Goal: Transaction & Acquisition: Obtain resource

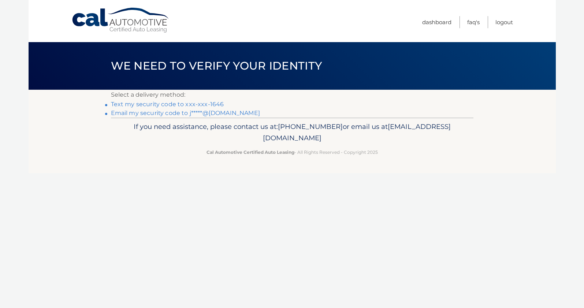
click at [170, 105] on link "Text my security code to xxx-xxx-1646" at bounding box center [167, 104] width 113 height 7
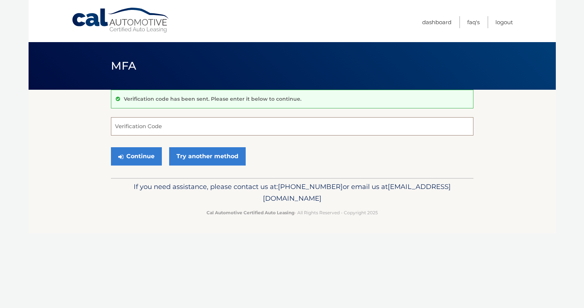
click at [158, 128] on input "Verification Code" at bounding box center [292, 126] width 363 height 18
click at [159, 123] on input "Verification Code" at bounding box center [292, 126] width 363 height 18
type input "823809"
click at [111, 147] on button "Continue" at bounding box center [136, 156] width 51 height 18
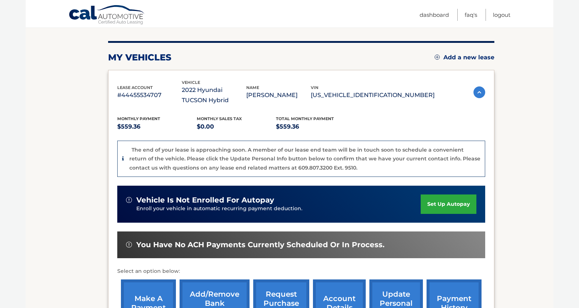
scroll to position [118, 0]
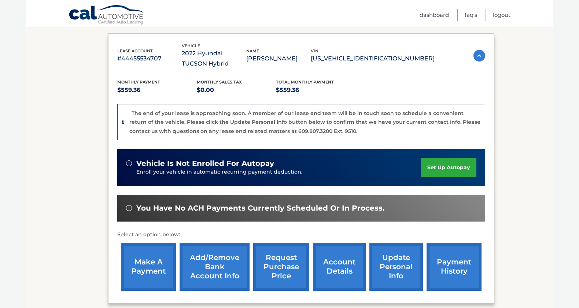
click at [286, 269] on link "request purchase price" at bounding box center [281, 267] width 56 height 48
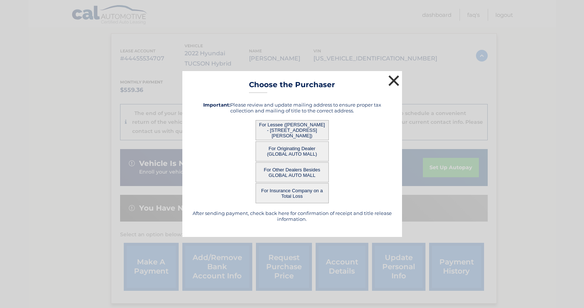
click at [393, 78] on button "×" at bounding box center [394, 80] width 15 height 15
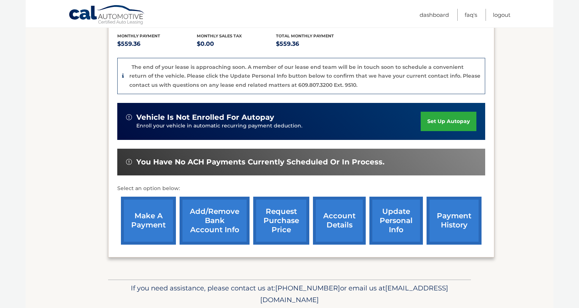
scroll to position [192, 0]
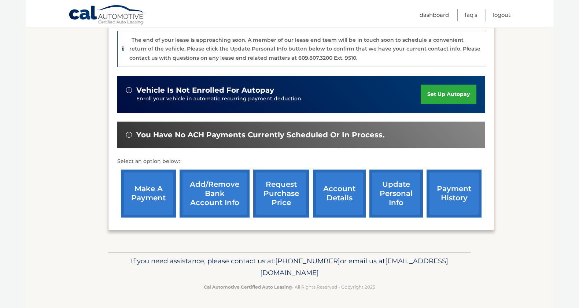
click at [341, 201] on link "account details" at bounding box center [339, 194] width 53 height 48
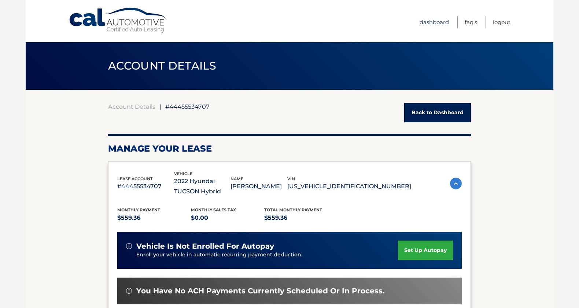
click at [434, 22] on link "Dashboard" at bounding box center [433, 22] width 29 height 12
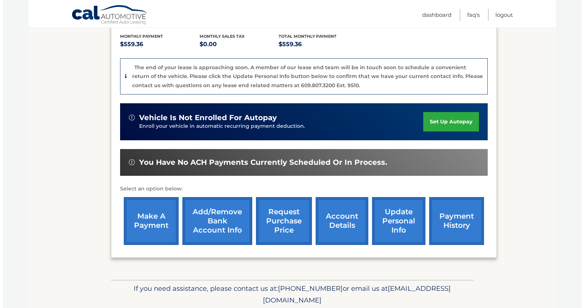
scroll to position [192, 0]
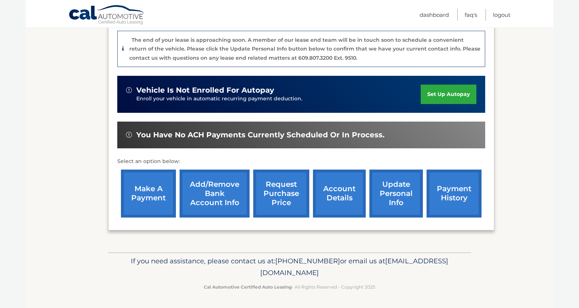
click at [274, 198] on link "request purchase price" at bounding box center [281, 194] width 56 height 48
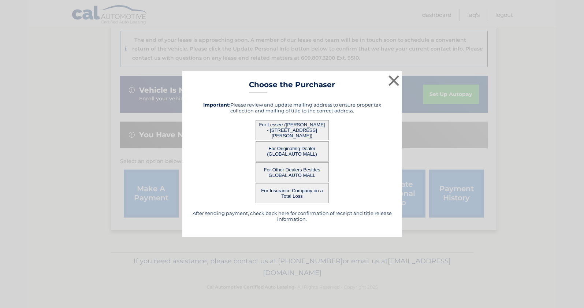
click at [301, 125] on button "For Lessee ([PERSON_NAME] - [STREET_ADDRESS][PERSON_NAME])" at bounding box center [292, 130] width 73 height 20
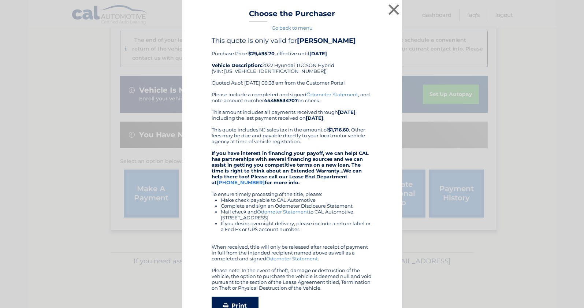
click at [249, 303] on link "Print" at bounding box center [235, 306] width 47 height 18
